Goal: Check status: Check status

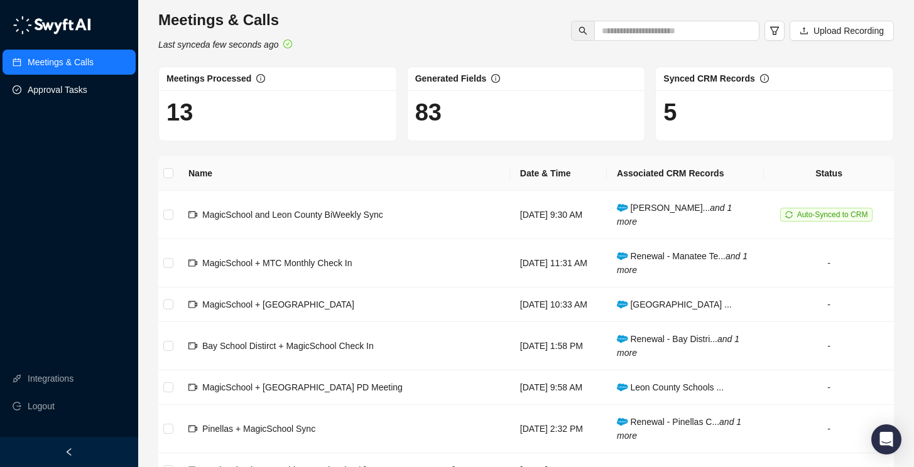
click at [85, 95] on link "Approval Tasks" at bounding box center [58, 89] width 60 height 25
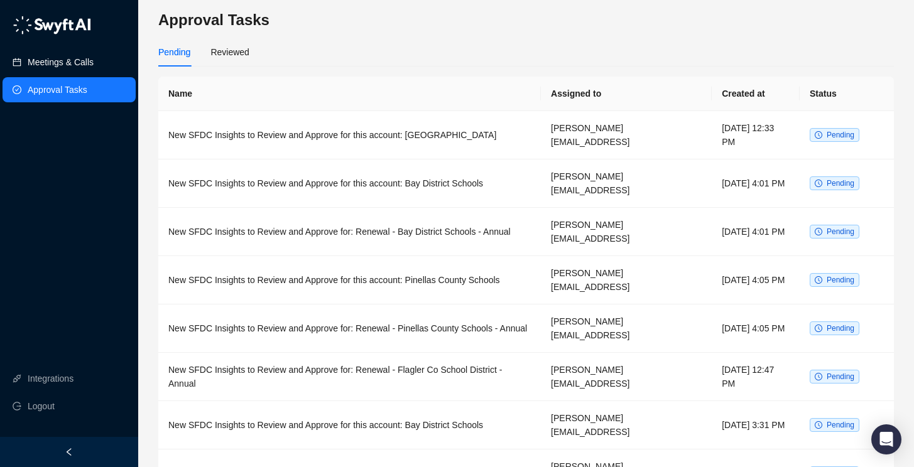
click at [88, 65] on link "Meetings & Calls" at bounding box center [61, 62] width 66 height 25
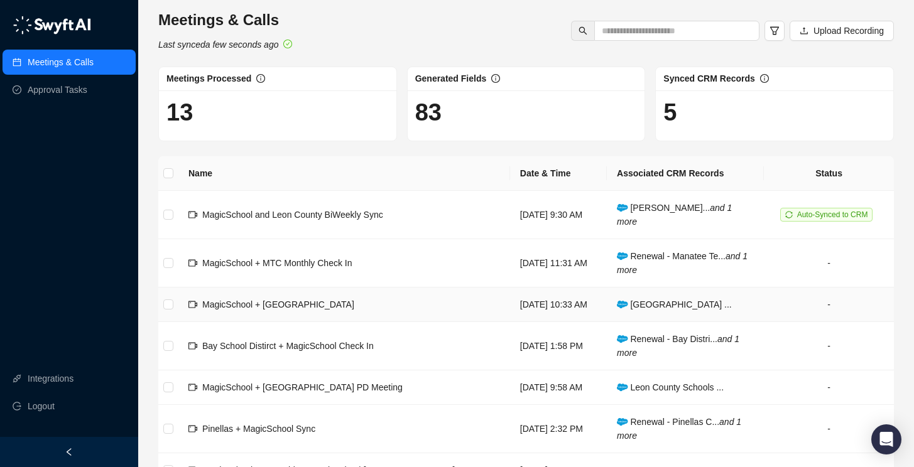
click at [311, 306] on span "MagicSchool + [GEOGRAPHIC_DATA]" at bounding box center [278, 304] width 152 height 10
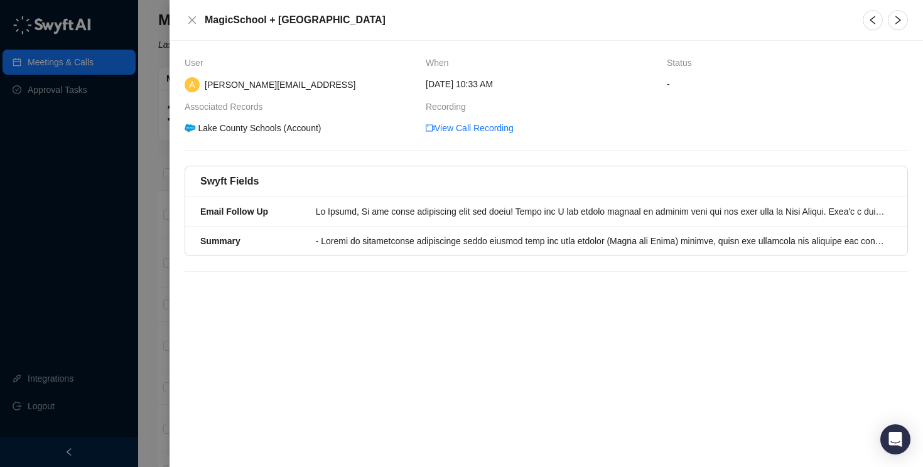
click at [137, 138] on div at bounding box center [461, 233] width 923 height 467
